Goal: Find specific page/section: Find specific page/section

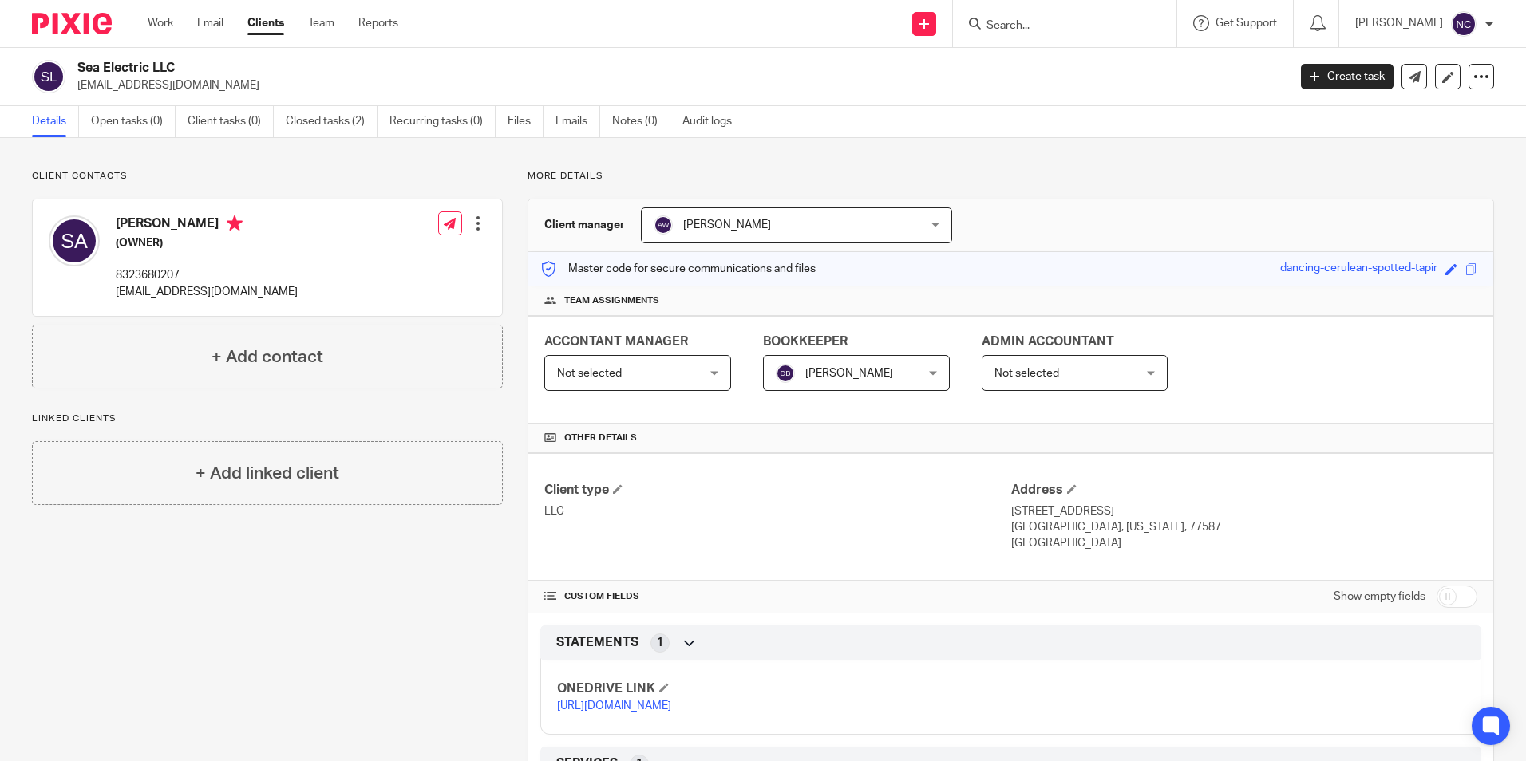
click at [1046, 24] on input "Search" at bounding box center [1057, 26] width 144 height 14
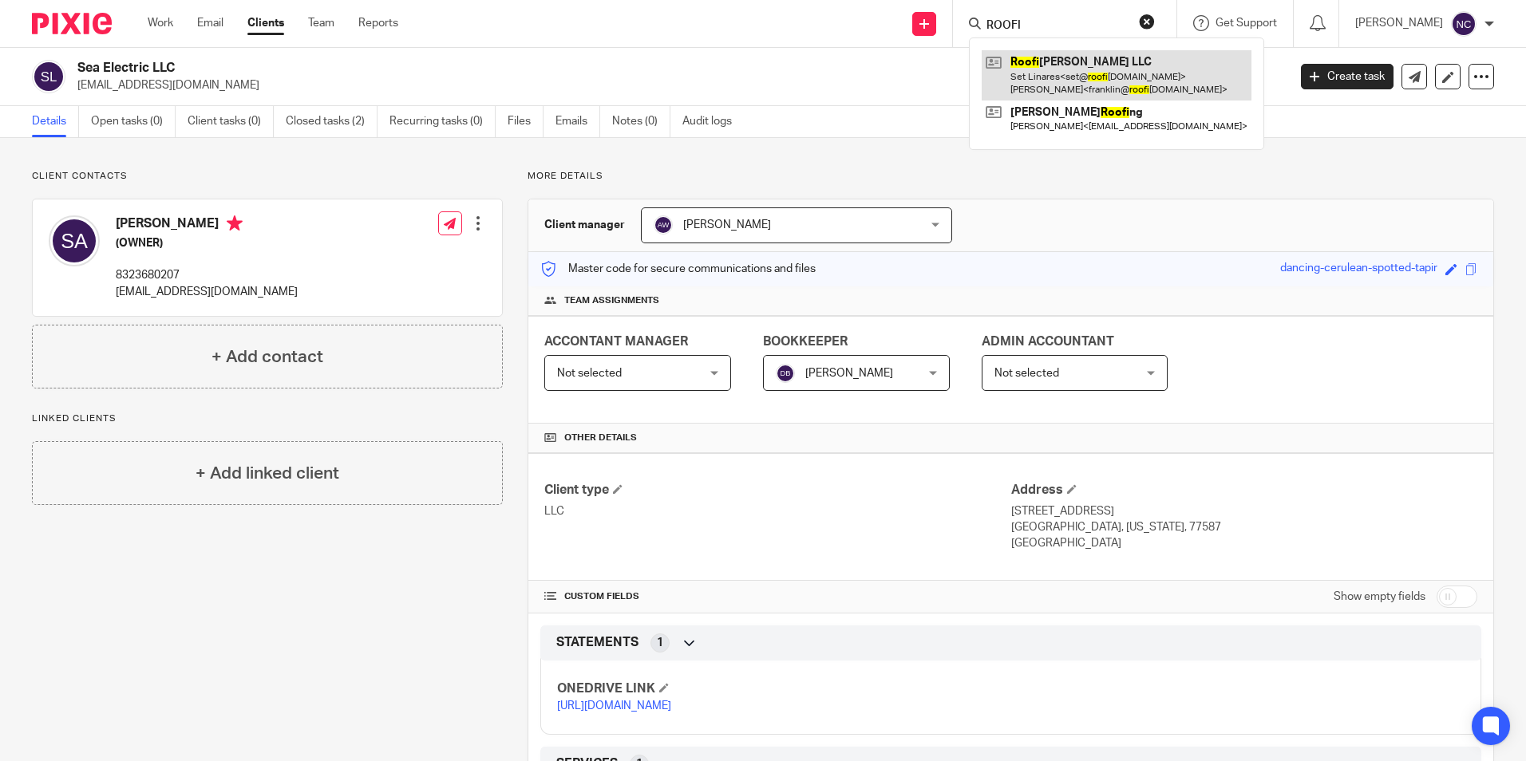
type input "ROOFI"
click at [1042, 82] on link at bounding box center [1117, 74] width 270 height 49
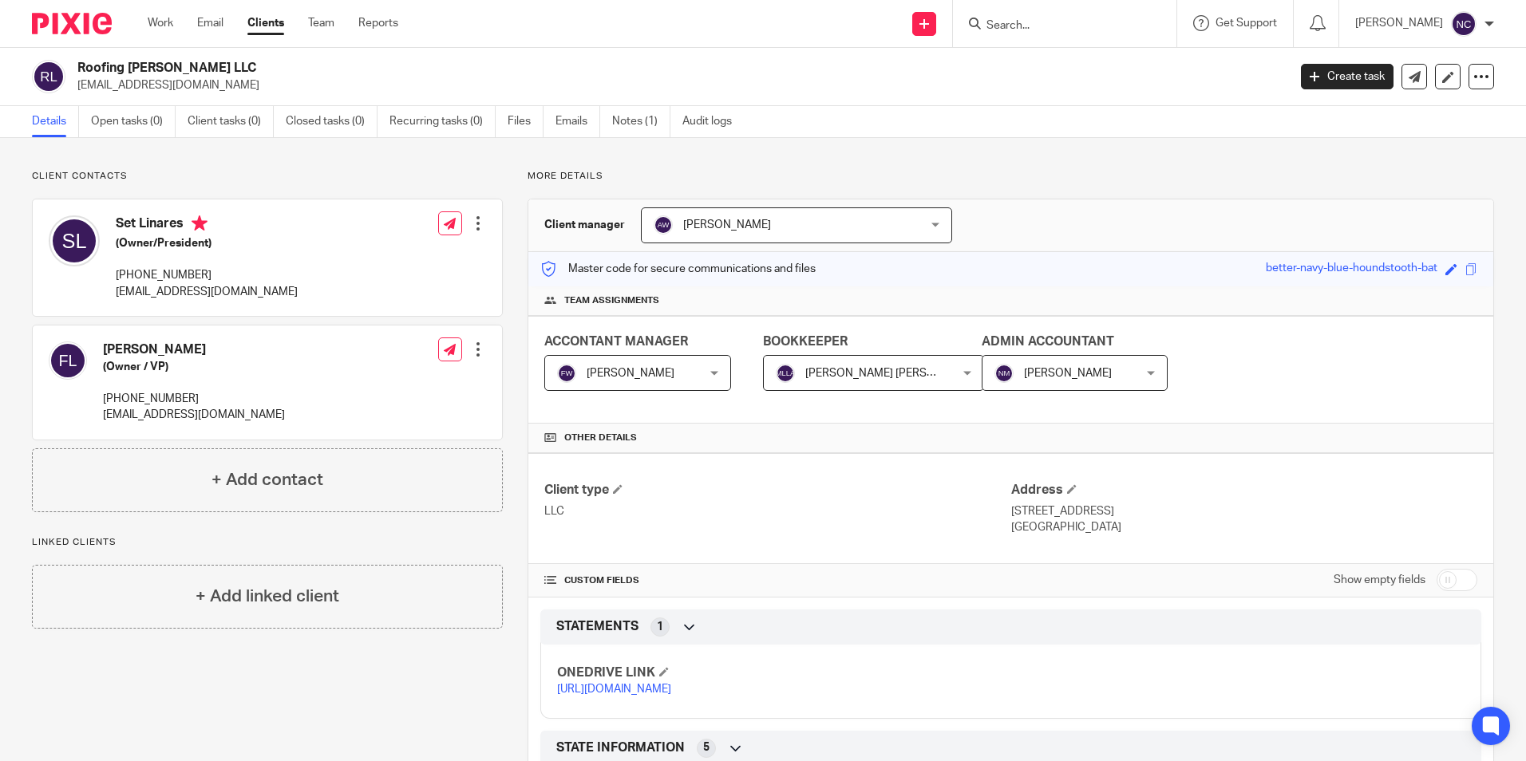
click at [642, 695] on link "[URL][DOMAIN_NAME]" at bounding box center [614, 689] width 114 height 11
click at [992, 24] on input "Search" at bounding box center [1057, 26] width 144 height 14
type input "lamber"
click at [671, 695] on link "https://ccfstaxes-my.sharepoint.com/:f:/g/personal/angie_ccfsbookkeeping_com/Ej…" at bounding box center [614, 689] width 114 height 11
